Goal: Find specific page/section: Find specific page/section

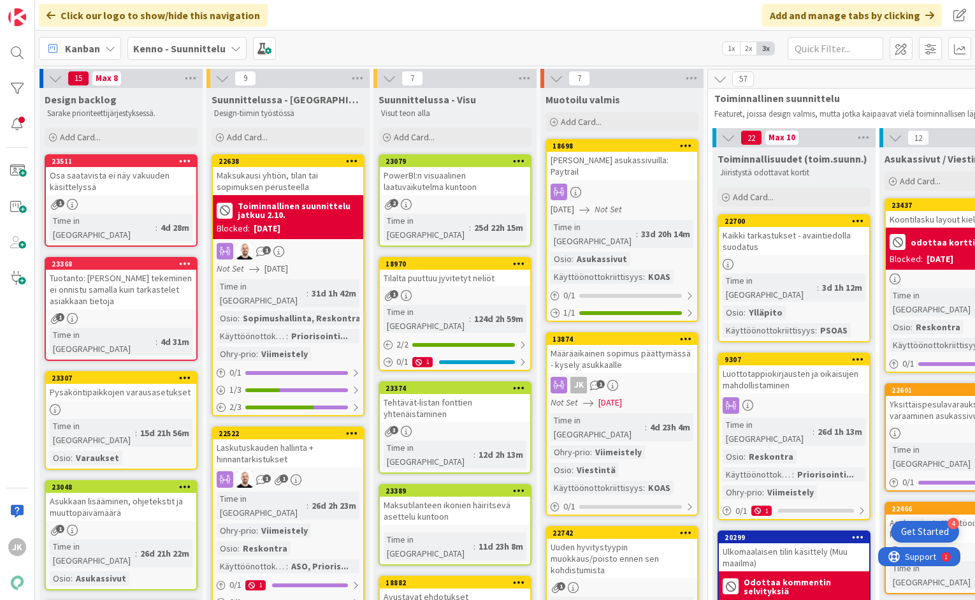
click at [483, 270] on div "Tilalta puuttuu jyvitetyt neliöt" at bounding box center [455, 278] width 150 height 17
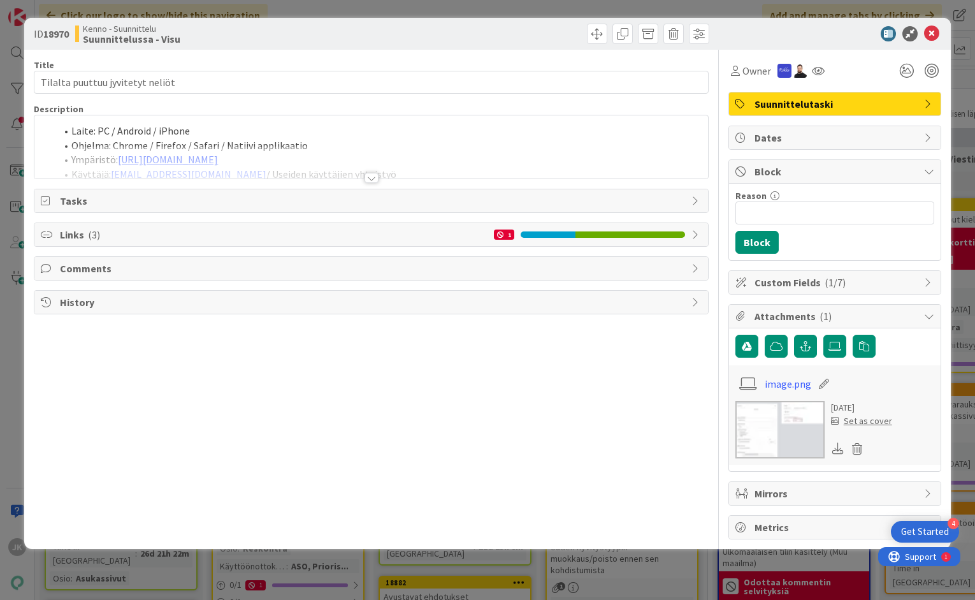
click at [370, 175] on div at bounding box center [372, 178] width 14 height 10
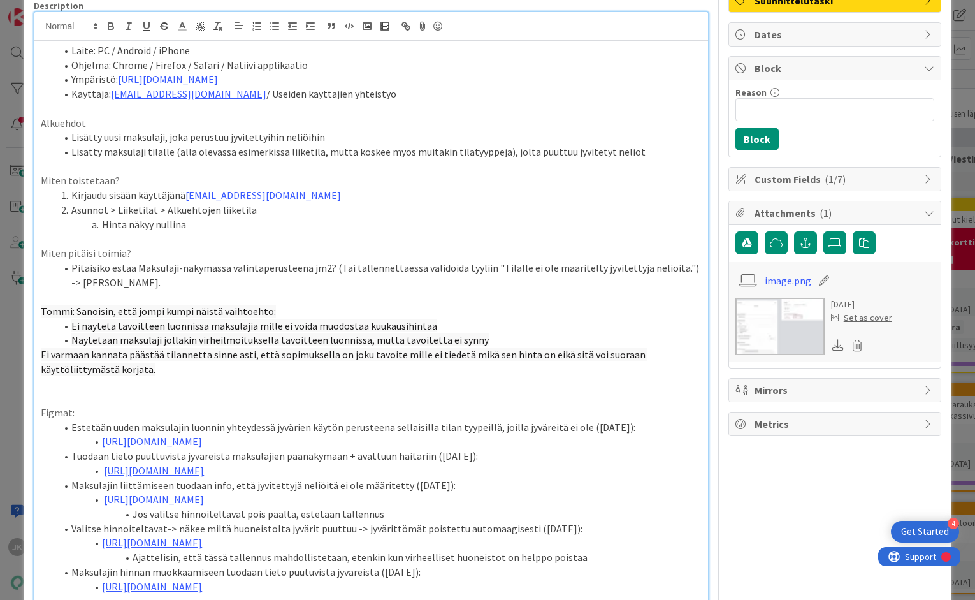
scroll to position [113, 0]
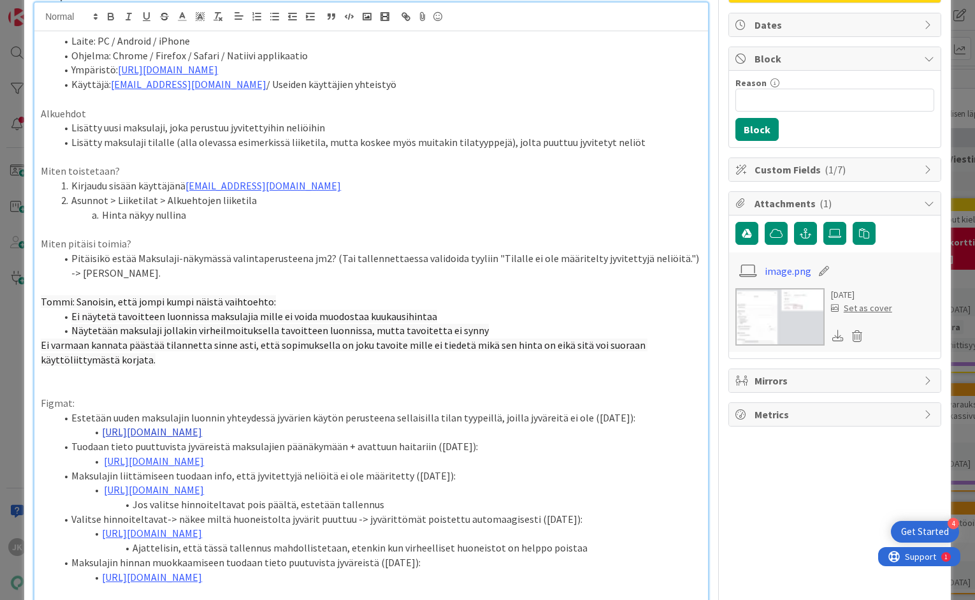
click at [202, 430] on link "[URL][DOMAIN_NAME]" at bounding box center [152, 431] width 100 height 13
click at [340, 454] on link "[URL][DOMAIN_NAME]" at bounding box center [321, 456] width 87 height 17
click at [173, 459] on link "[URL][DOMAIN_NAME]" at bounding box center [154, 460] width 100 height 13
click at [312, 481] on link "[URL][DOMAIN_NAME]" at bounding box center [320, 485] width 87 height 17
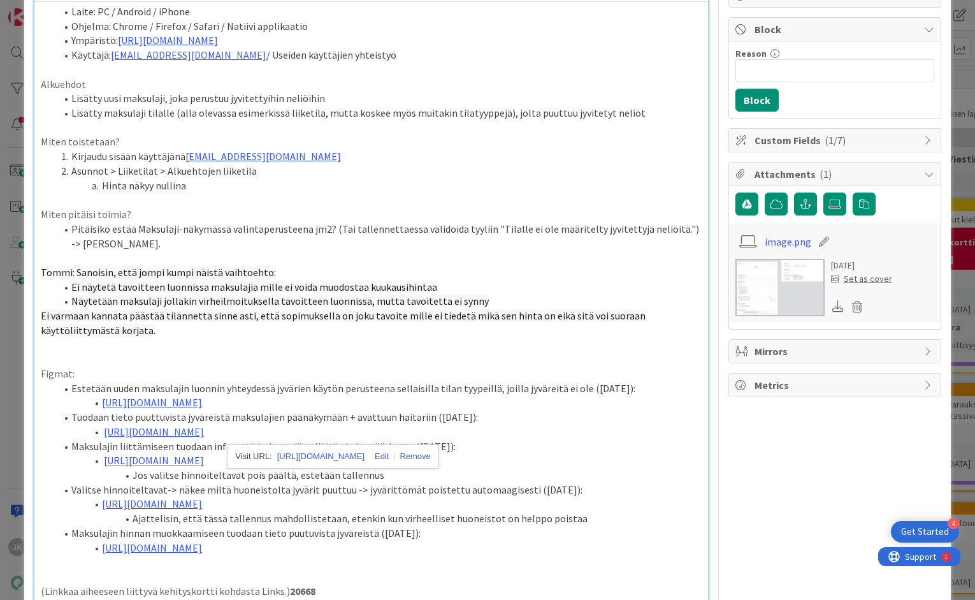
scroll to position [151, 0]
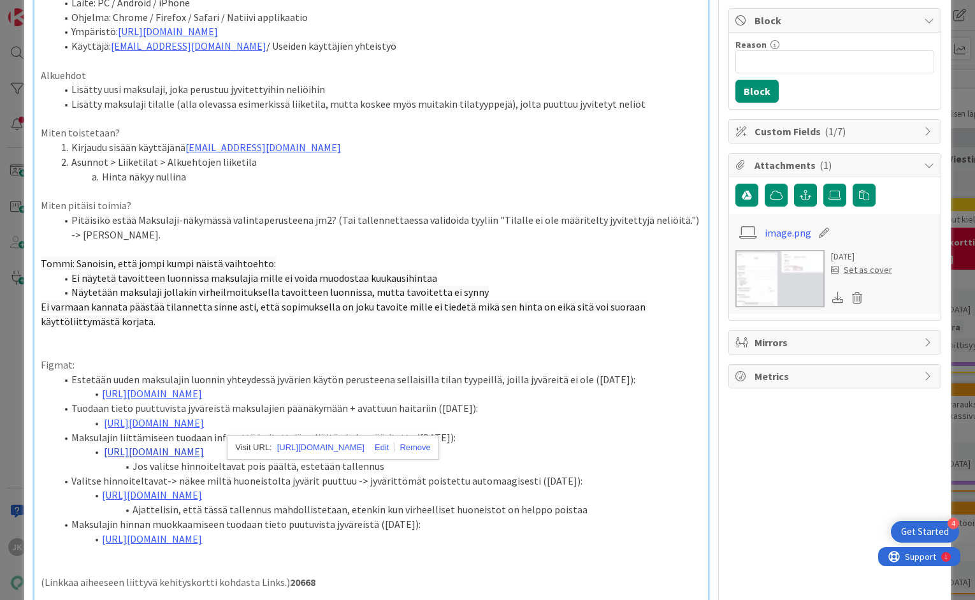
click at [198, 453] on link "[URL][DOMAIN_NAME]" at bounding box center [154, 451] width 100 height 13
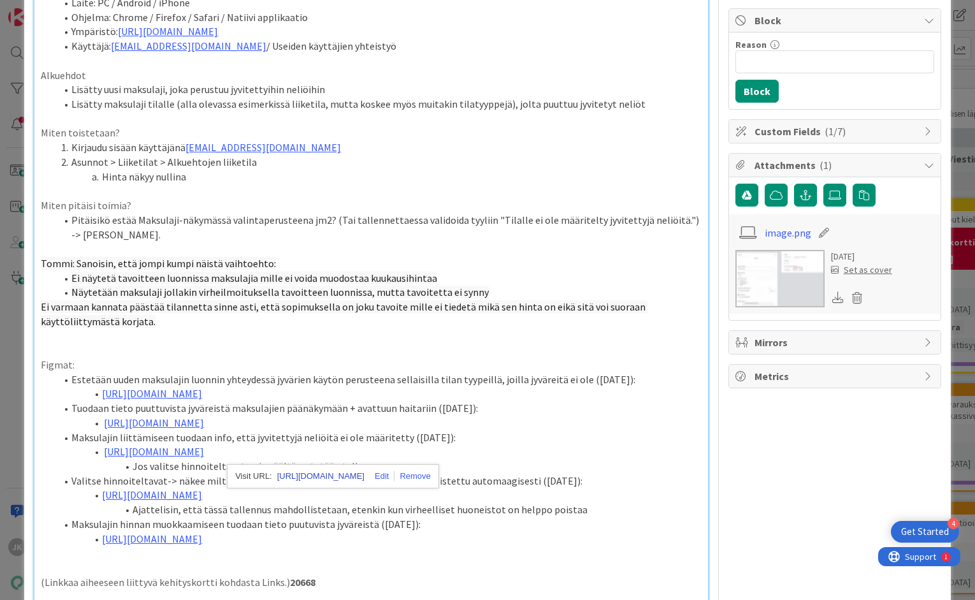
click at [318, 477] on link "[URL][DOMAIN_NAME]" at bounding box center [320, 476] width 87 height 17
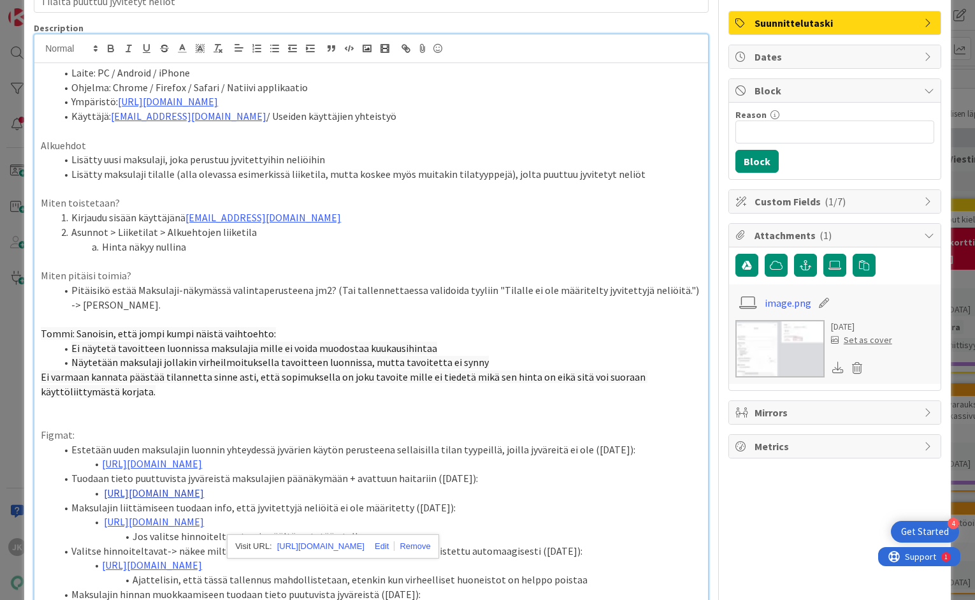
scroll to position [0, 0]
